Goal: Task Accomplishment & Management: Use online tool/utility

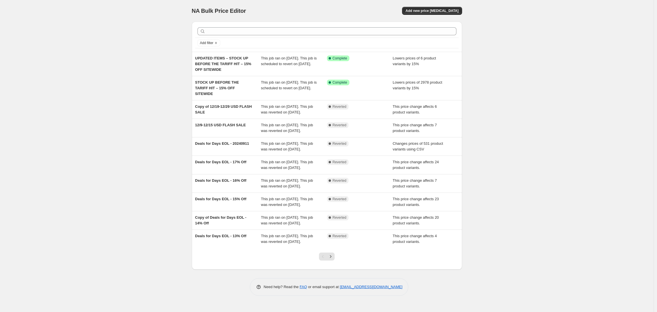
click at [136, 86] on div "NA Bulk Price Editor. This page is ready NA Bulk Price Editor Add new price [ME…" at bounding box center [326, 156] width 653 height 312
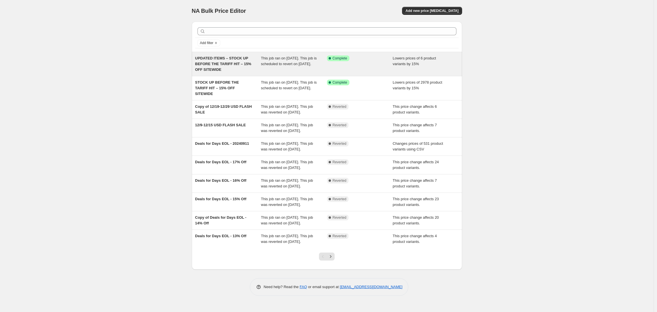
click at [228, 68] on div "UPDATED ITEMS – STOCK UP BEFORE THE TARIFF HIT – 15% OFF SITEWIDE" at bounding box center [228, 63] width 66 height 17
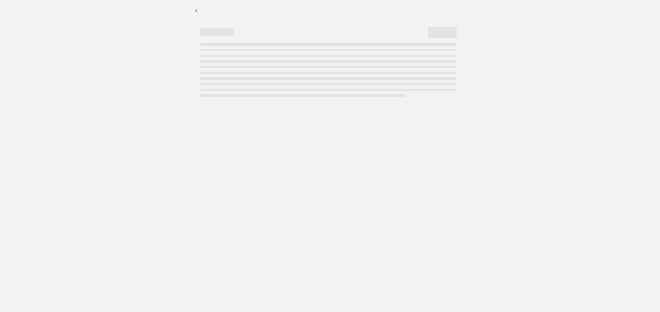
select select "percentage"
select select "no_change"
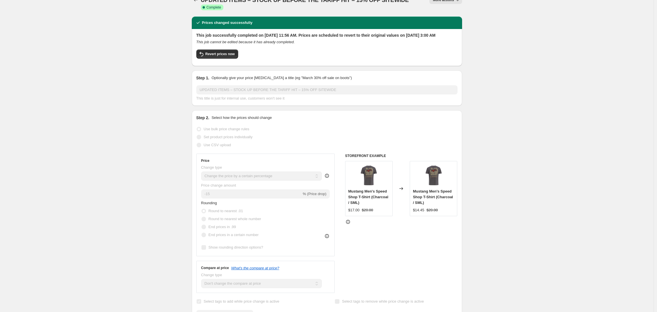
scroll to position [7, 0]
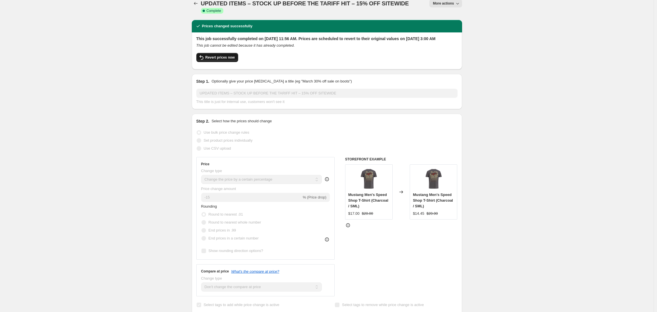
click at [223, 60] on span "Revert prices now" at bounding box center [219, 57] width 29 height 5
checkbox input "false"
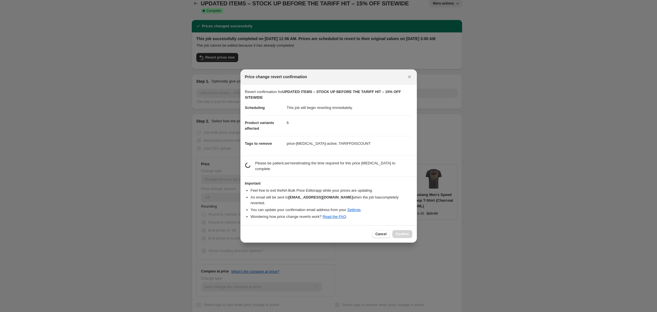
scroll to position [0, 0]
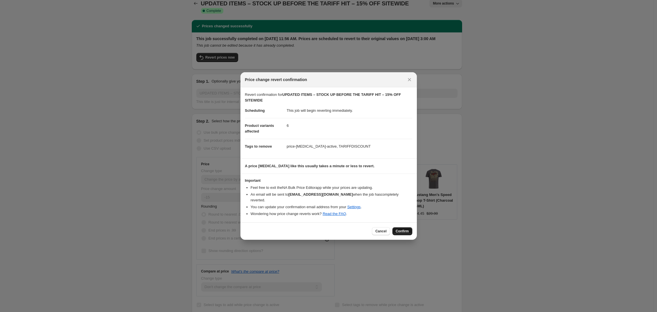
click at [403, 229] on span "Confirm" at bounding box center [402, 231] width 13 height 5
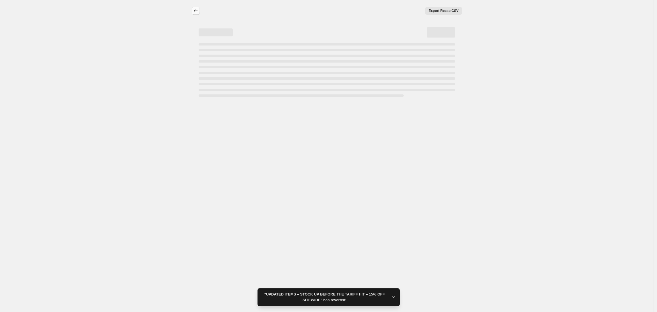
select select "percentage"
select select "no_change"
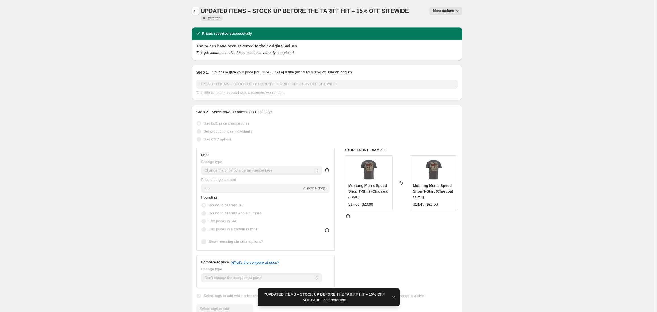
click at [196, 12] on icon "Price change jobs" at bounding box center [196, 11] width 6 height 6
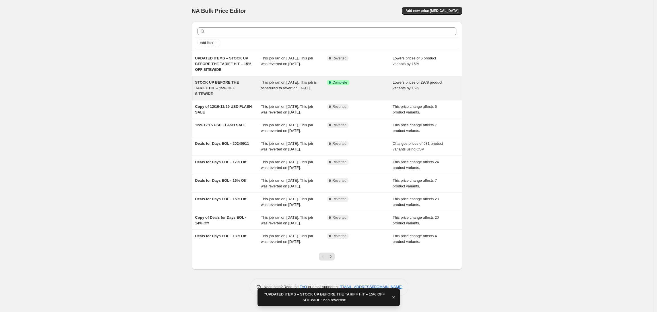
click at [221, 88] on span "STOCK UP BEFORE THE TARIFF HIT – 15% OFF SITEWIDE" at bounding box center [217, 88] width 44 height 16
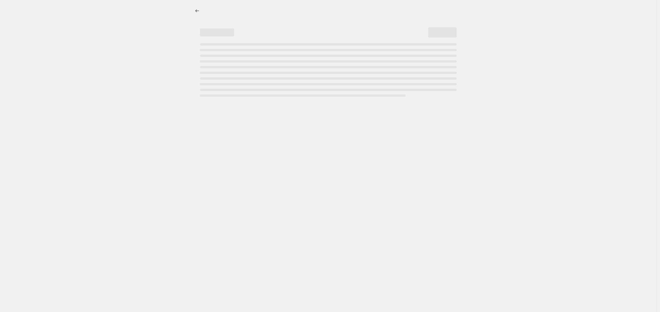
select select "percentage"
select select "no_change"
select select "product_status"
select select "tag"
select select "not_equal"
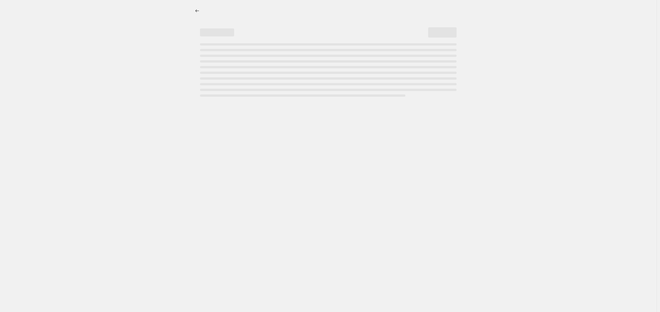
select select "tag"
select select "not_equal"
select select "tag"
select select "not_equal"
select select "tag"
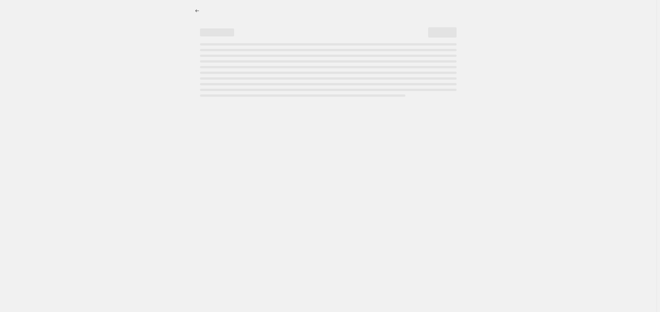
select select "not_equal"
select select "tag"
select select "not_equal"
select select "tag"
select select "not_equal"
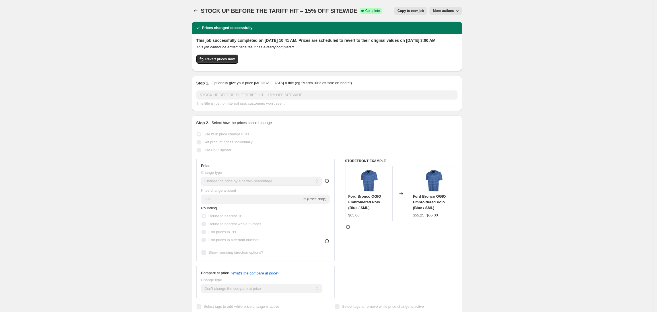
click at [212, 61] on span "Revert prices now" at bounding box center [219, 59] width 29 height 5
checkbox input "false"
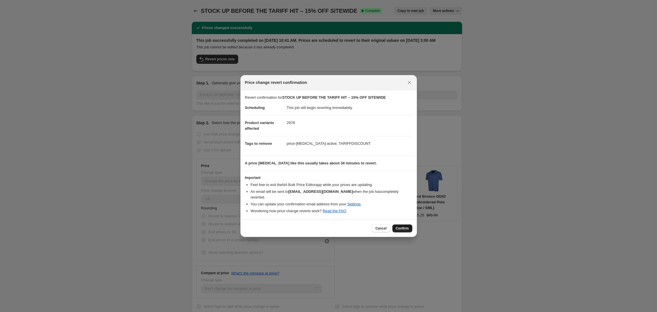
click at [403, 229] on button "Confirm" at bounding box center [402, 228] width 20 height 8
